Goal: Task Accomplishment & Management: Manage account settings

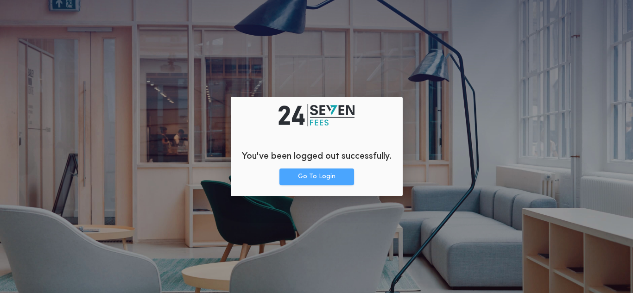
click at [320, 173] on button "Go To Login" at bounding box center [316, 177] width 75 height 17
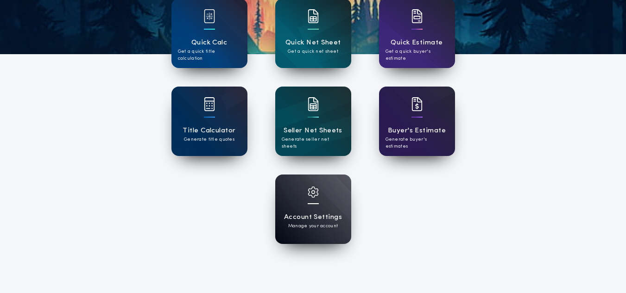
scroll to position [118, 0]
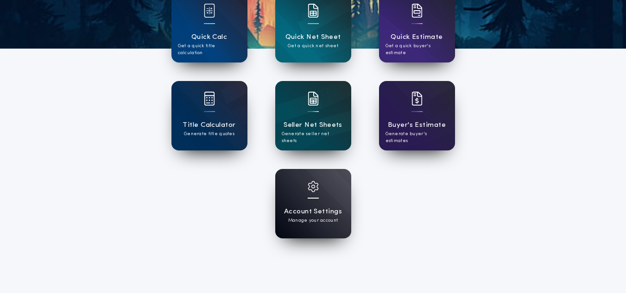
click at [313, 194] on div at bounding box center [313, 192] width 11 height 23
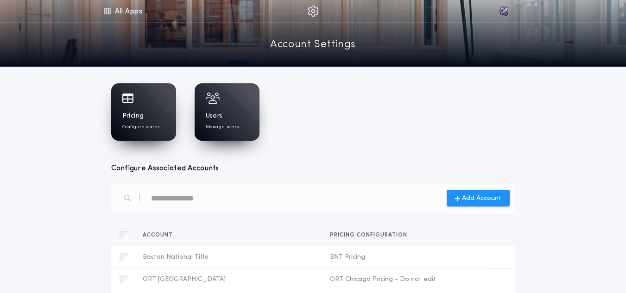
click at [138, 128] on p "Configure states" at bounding box center [141, 127] width 38 height 7
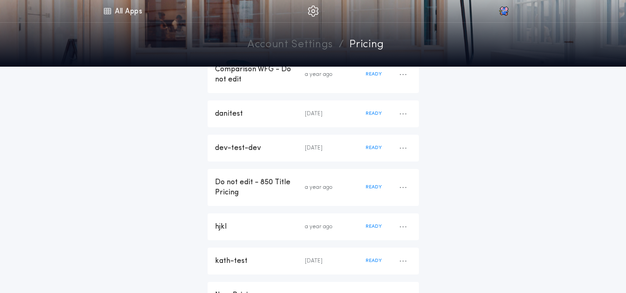
scroll to position [623, 0]
click at [239, 134] on div "dev-test-dev [DATE] READY" at bounding box center [313, 147] width 211 height 27
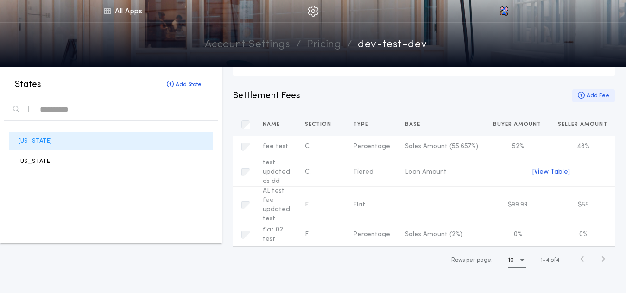
click at [600, 92] on button "Add Fee" at bounding box center [593, 95] width 43 height 13
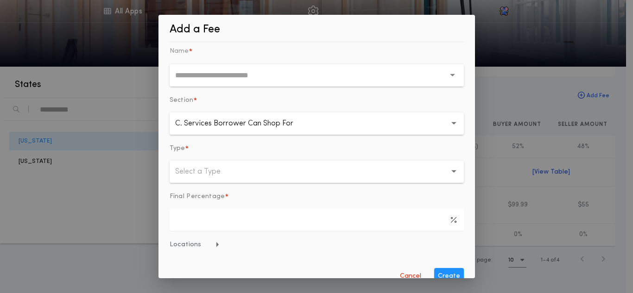
scroll to position [13, 0]
